Goal: Task Accomplishment & Management: Use online tool/utility

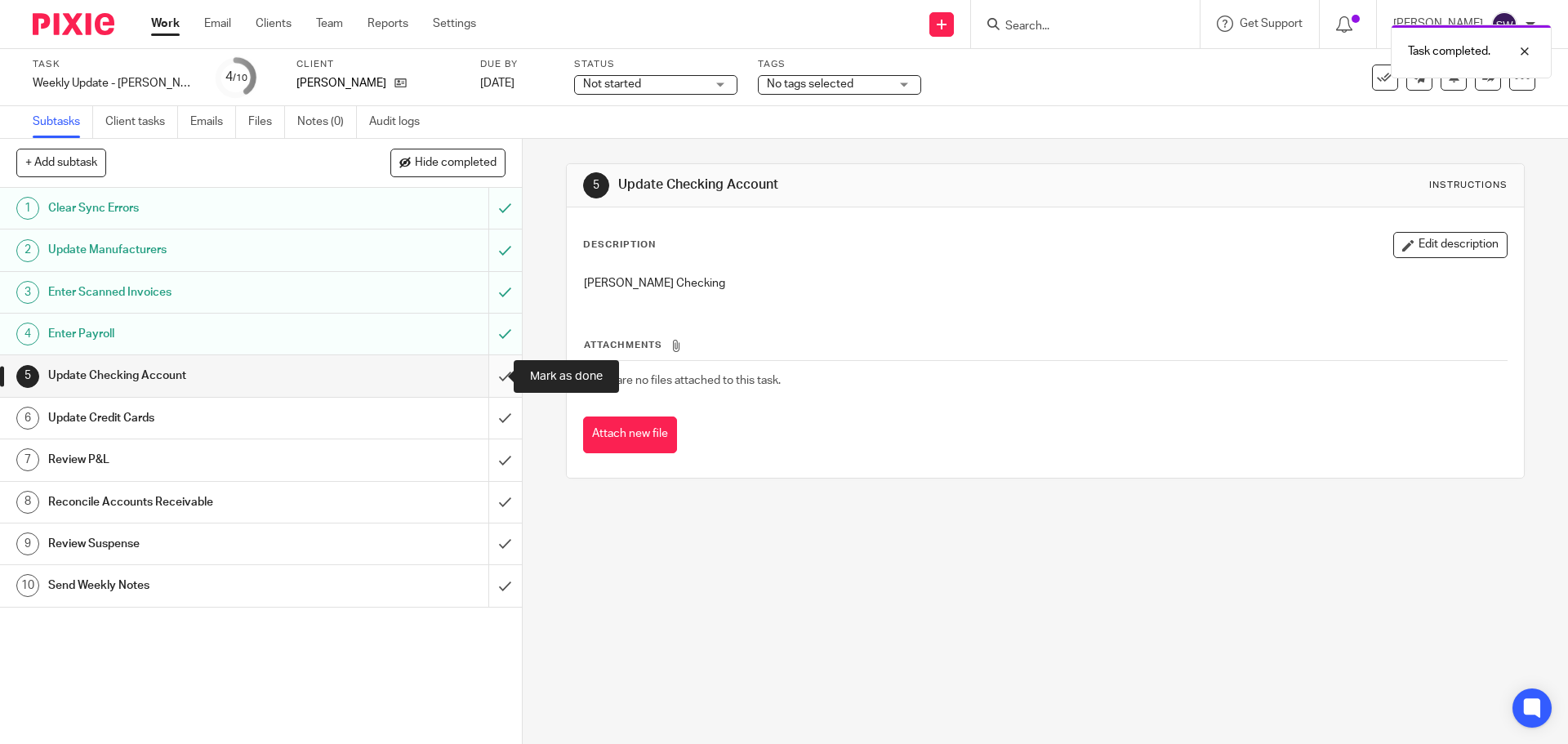
click at [493, 364] on input "submit" at bounding box center [260, 375] width 522 height 41
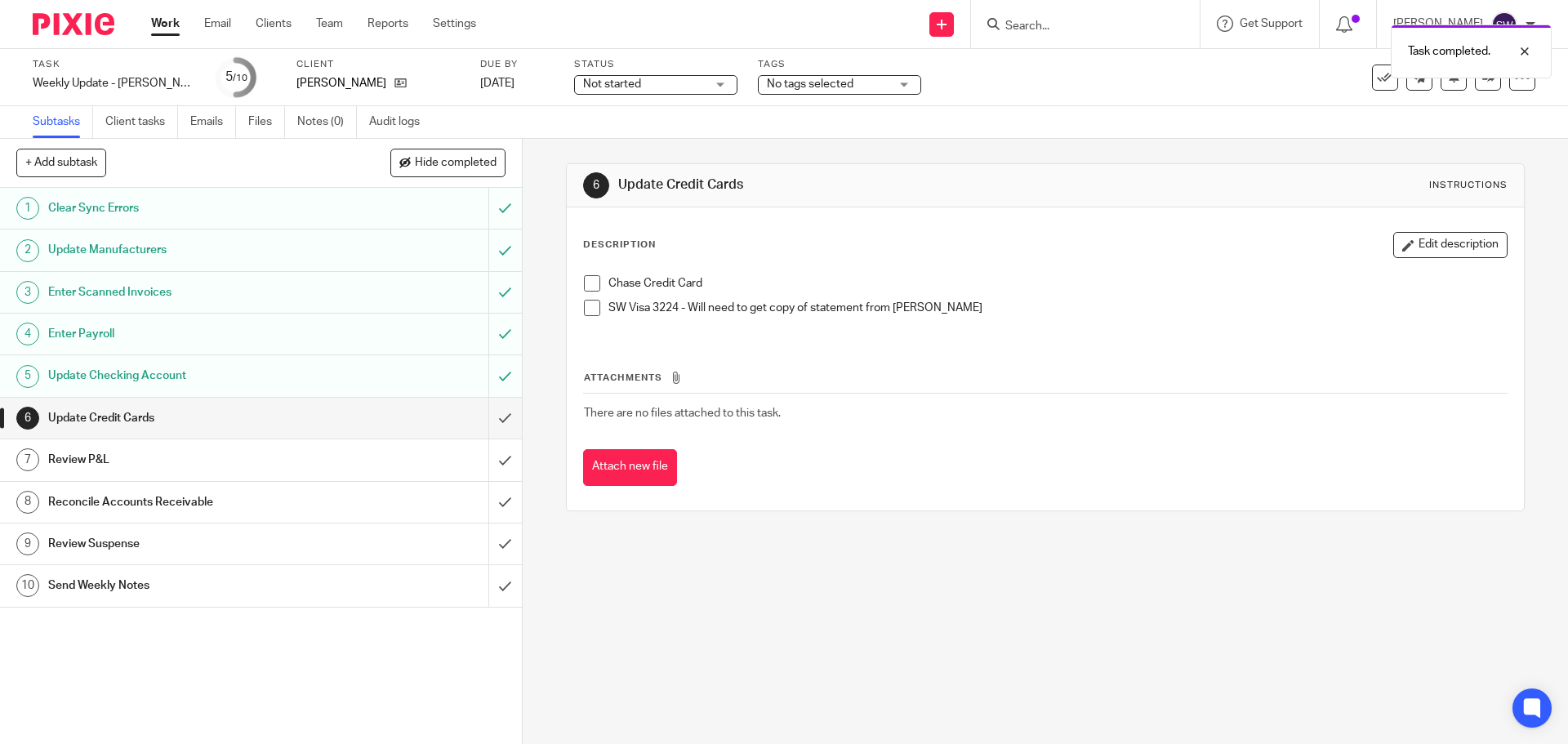
click at [272, 567] on link "10 Send Weekly Notes" at bounding box center [244, 585] width 488 height 41
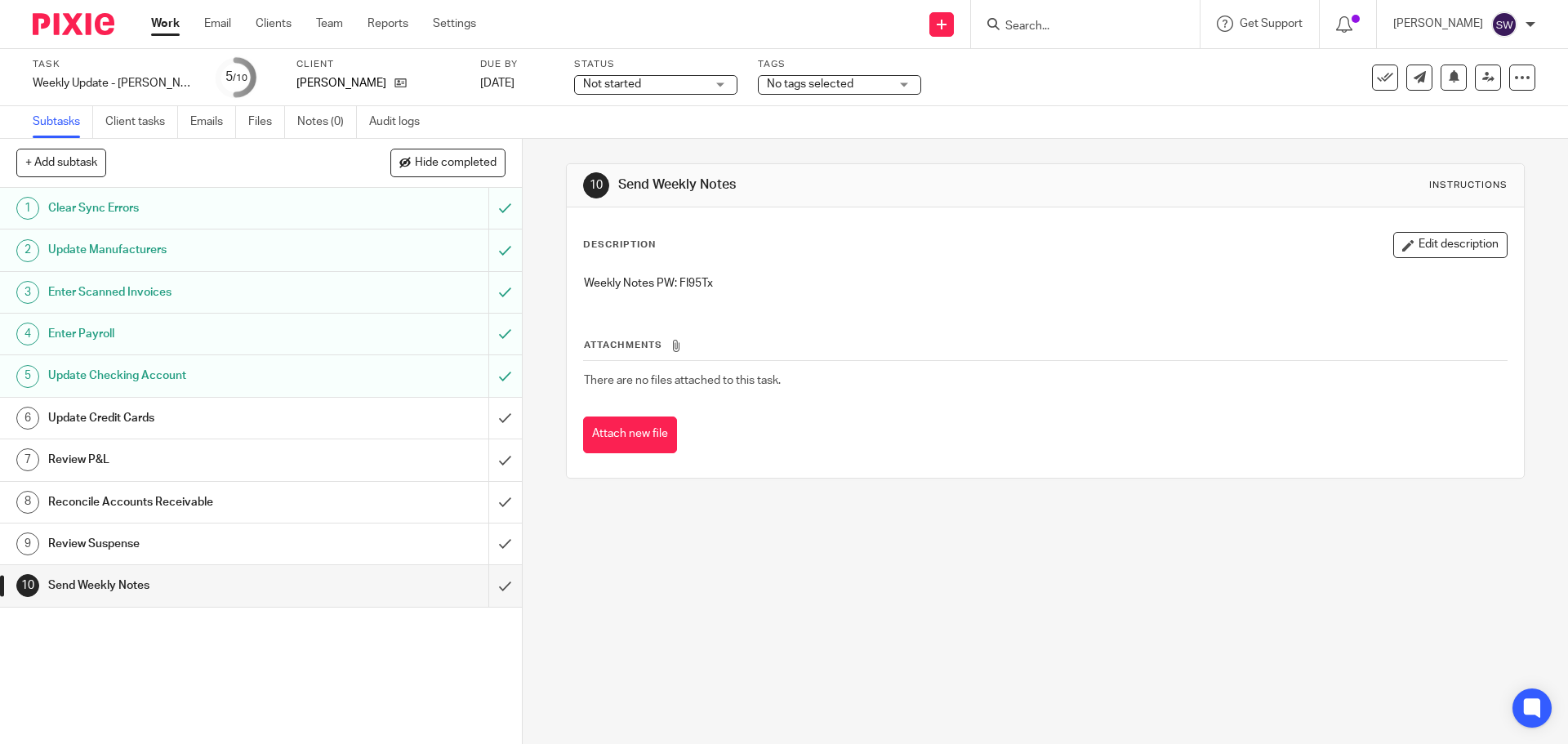
click at [692, 282] on p "Weekly Notes PW: FI95Tx" at bounding box center [1045, 283] width 923 height 17
copy p "FI95Tx"
click at [492, 413] on input "submit" at bounding box center [260, 418] width 522 height 41
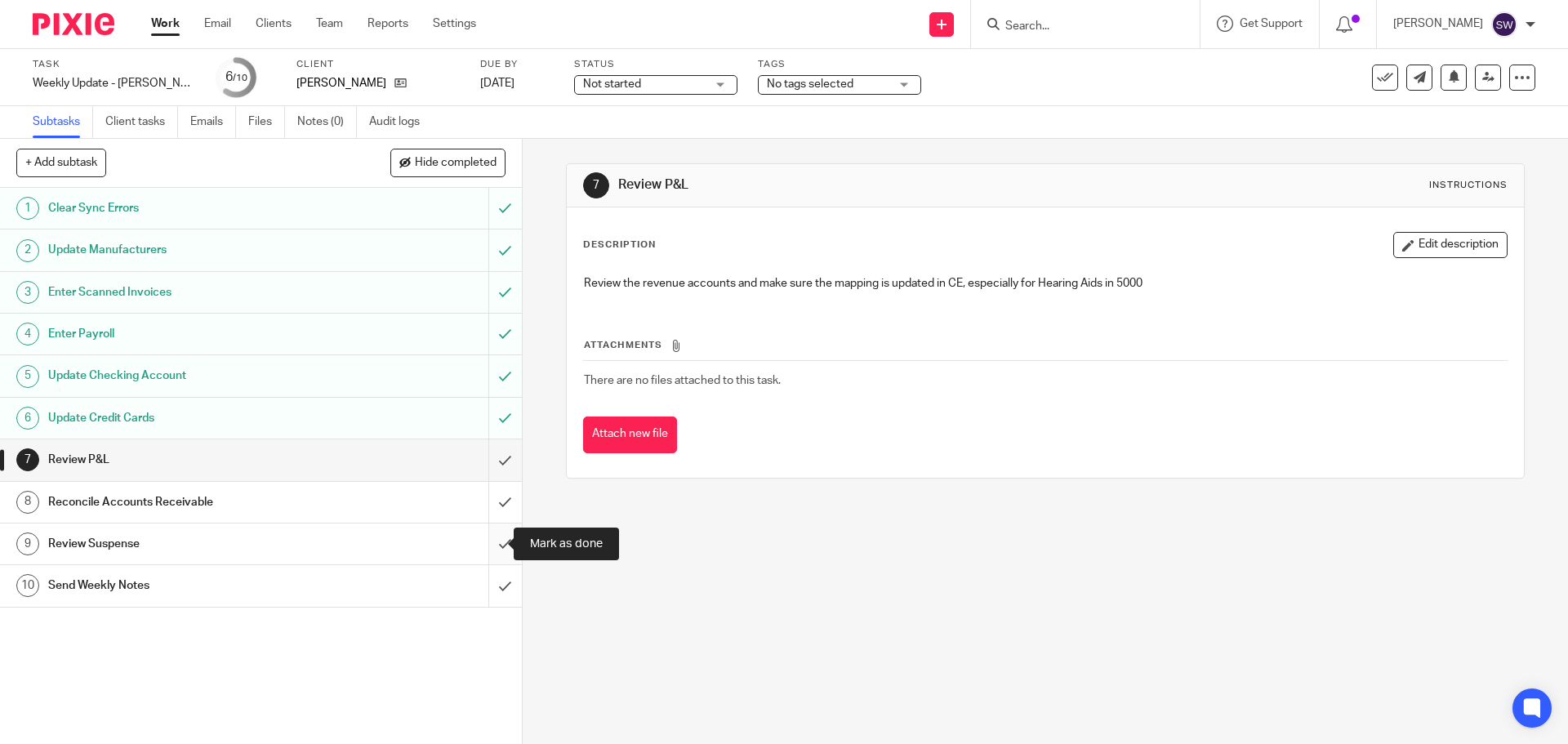
click at [493, 536] on input "submit" at bounding box center [260, 543] width 522 height 41
click at [493, 509] on input "submit" at bounding box center [260, 502] width 522 height 41
